Goal: Information Seeking & Learning: Compare options

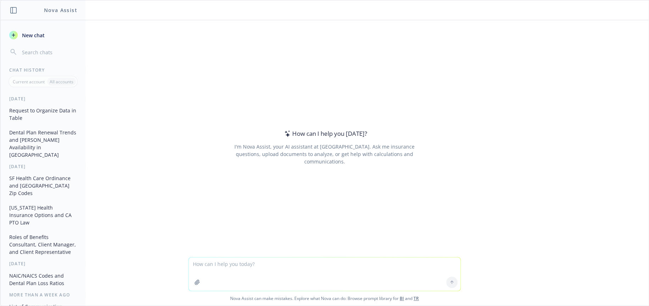
click at [259, 266] on textarea at bounding box center [325, 273] width 272 height 33
click at [255, 262] on textarea "provide a score card" at bounding box center [325, 273] width 272 height 33
click at [193, 264] on textarea "provide a score card to rate Hinge Health vs Sword Health" at bounding box center [325, 273] width 272 height 33
drag, startPoint x: 244, startPoint y: 265, endPoint x: 253, endPoint y: 264, distance: 8.5
click at [253, 264] on textarea "Provide a score card to rate Hinge Health vs Sword Health" at bounding box center [325, 273] width 272 height 33
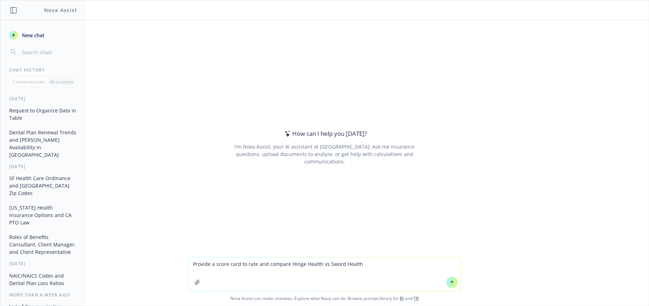
type textarea "Provide a score card to rate and compare Hinge Health vs Sword Health"
click at [449, 283] on icon at bounding box center [451, 282] width 5 height 5
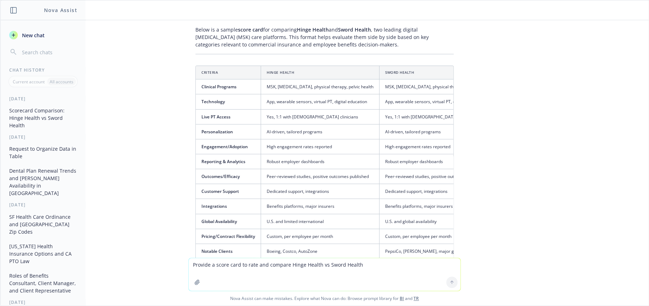
scroll to position [35, 0]
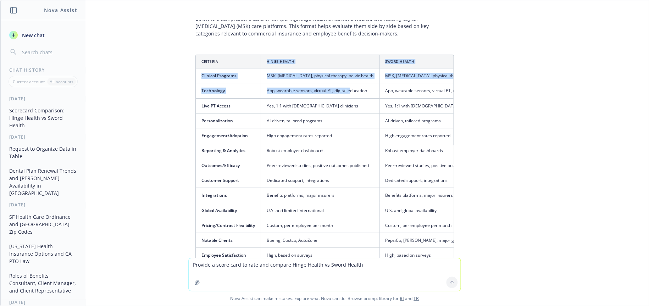
drag, startPoint x: 221, startPoint y: 61, endPoint x: 344, endPoint y: 91, distance: 126.4
click at [344, 91] on table "Criteria Hinge Health Sword Health Notes/Comments Clinical Programs MSK, [MEDIC…" at bounding box center [432, 166] width 472 height 222
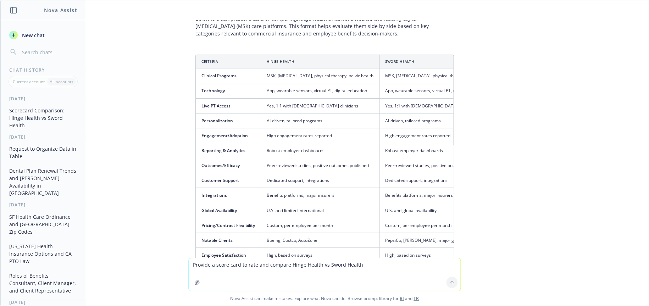
click at [197, 61] on th "Criteria" at bounding box center [228, 61] width 65 height 13
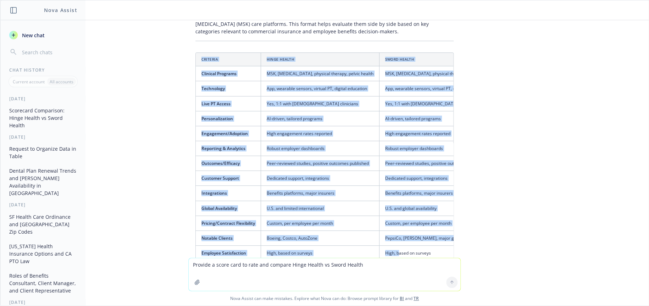
scroll to position [43, 0]
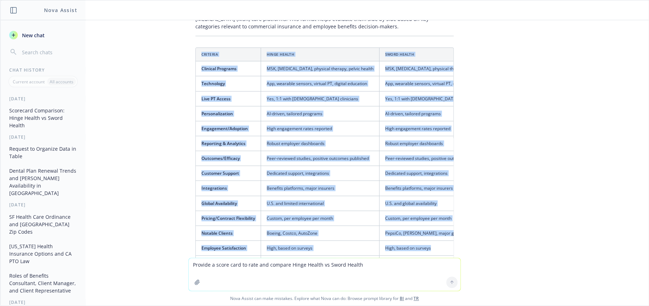
drag, startPoint x: 196, startPoint y: 61, endPoint x: 436, endPoint y: 241, distance: 299.1
click at [436, 241] on table "Criteria Hinge Health Sword Health Notes/Comments Clinical Programs MSK, [MEDIC…" at bounding box center [432, 159] width 472 height 222
copy table "Loremips Dolor Sitame Conse Adipis Elits/Doeiusmo Temporin Utlabore ETD, magnaa…"
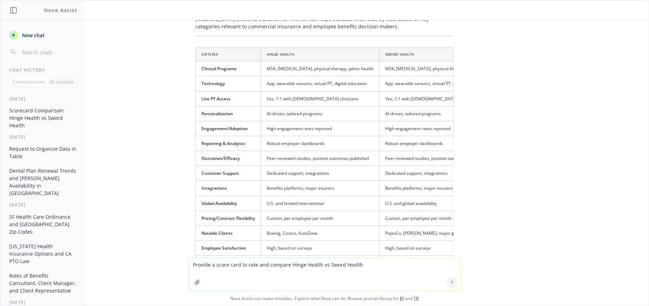
click at [150, 212] on div "Provide a score card to rate and compare Hinge Health vs Sword Health Below is …" at bounding box center [324, 139] width 648 height 238
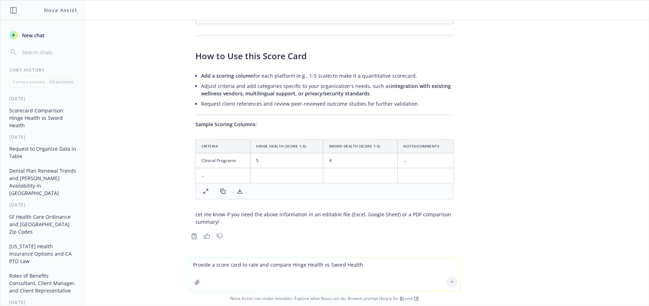
scroll to position [310, 0]
click at [221, 264] on textarea "Provide a score card to rate and compare Hinge Health vs Sword Health" at bounding box center [325, 274] width 272 height 33
type textarea "Yes put the information above in an excel"
click at [450, 280] on icon at bounding box center [451, 282] width 5 height 5
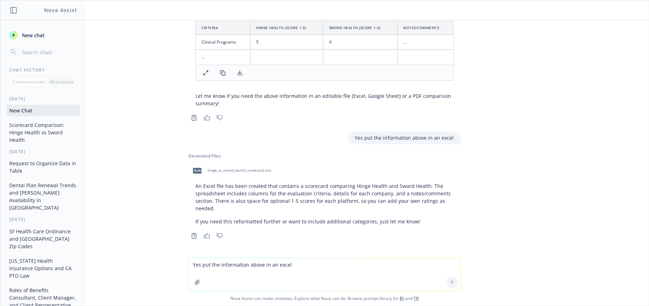
scroll to position [428, 0]
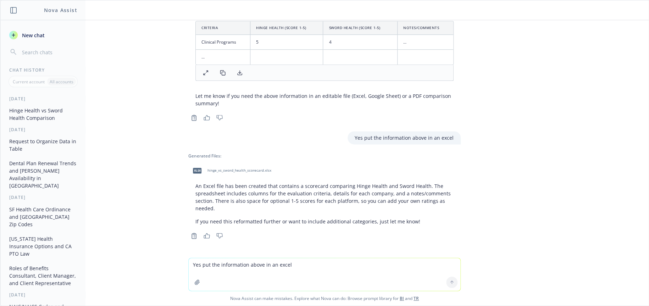
click at [226, 171] on span "hinge_vs_sword_health_scorecard.xlsx" at bounding box center [239, 170] width 64 height 5
